Goal: Task Accomplishment & Management: Check status

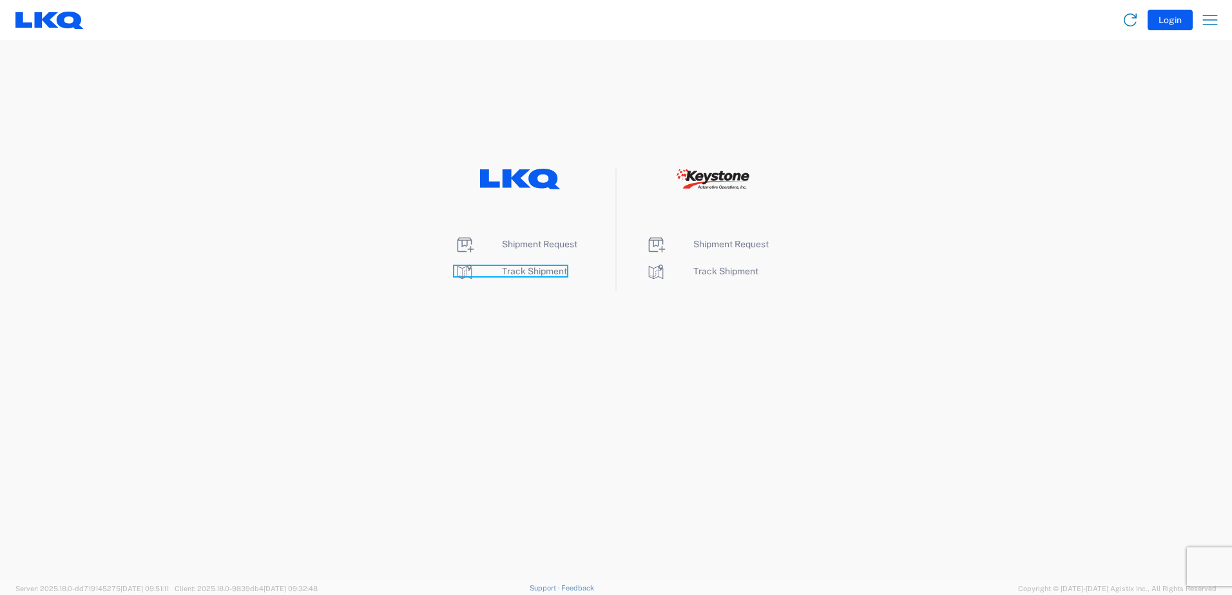
click at [526, 271] on span "Track Shipment" at bounding box center [534, 271] width 65 height 10
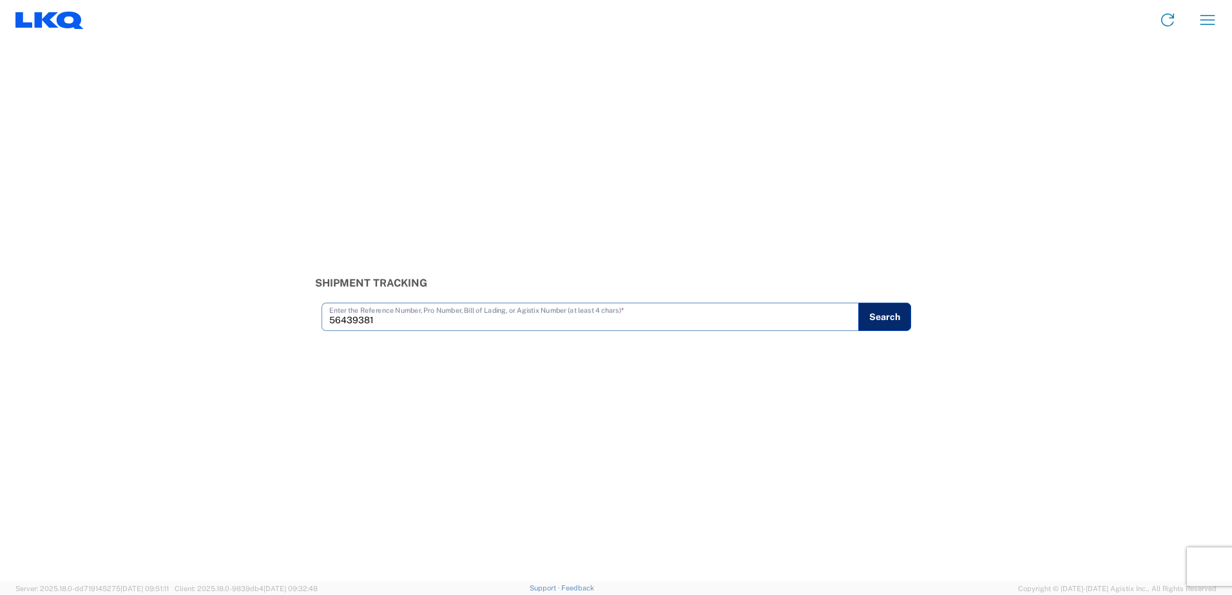
type input "56439381"
click at [877, 321] on button "Search" at bounding box center [884, 317] width 53 height 28
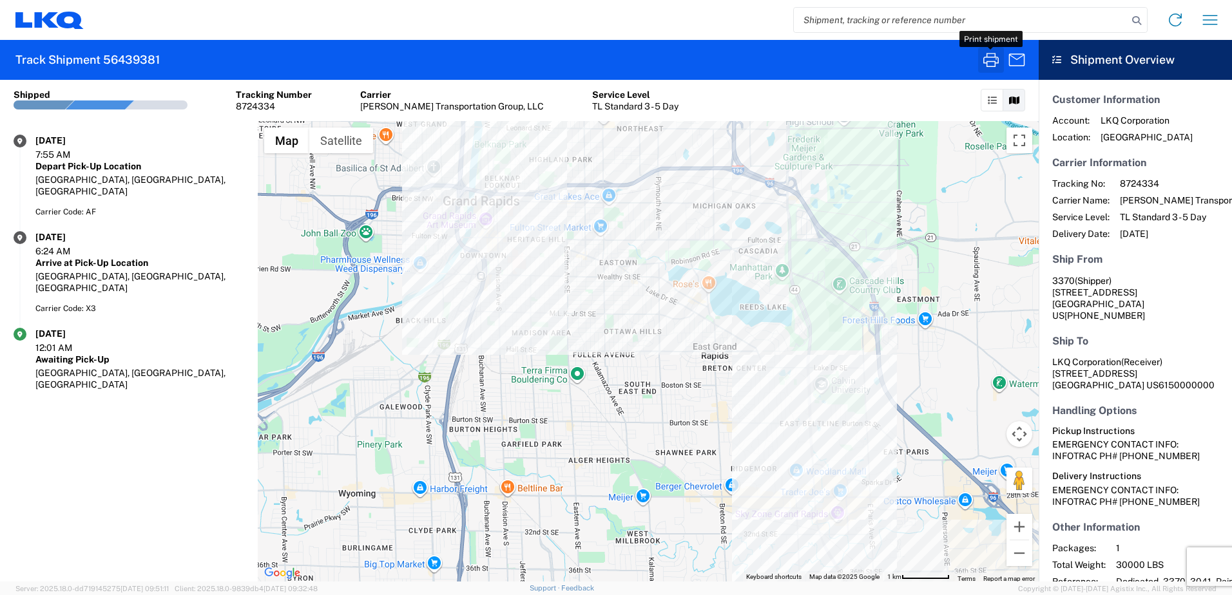
click at [987, 60] on icon "button" at bounding box center [990, 60] width 21 height 21
